Goal: Information Seeking & Learning: Learn about a topic

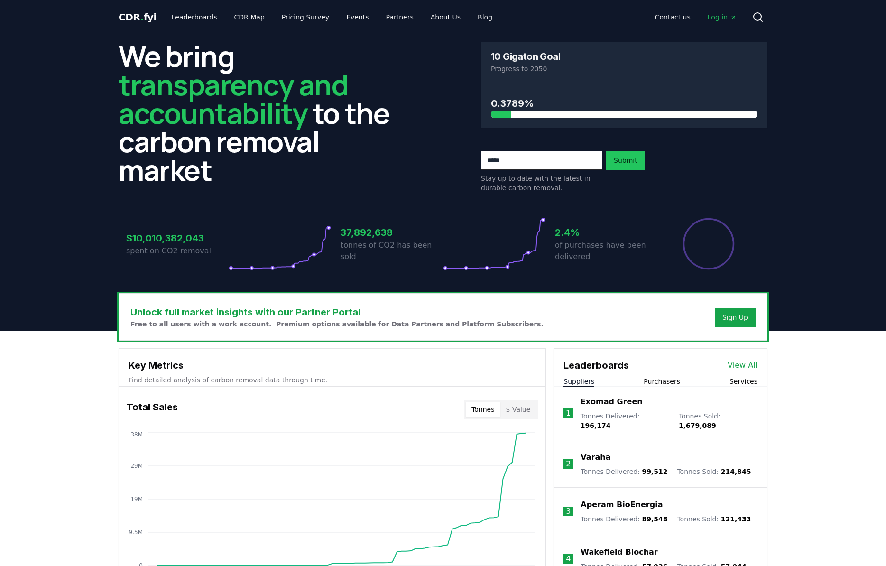
click at [827, 59] on header "We bring transparency and accountability to the carbon removal market 10 Gigato…" at bounding box center [443, 182] width 886 height 297
